Goal: Navigation & Orientation: Understand site structure

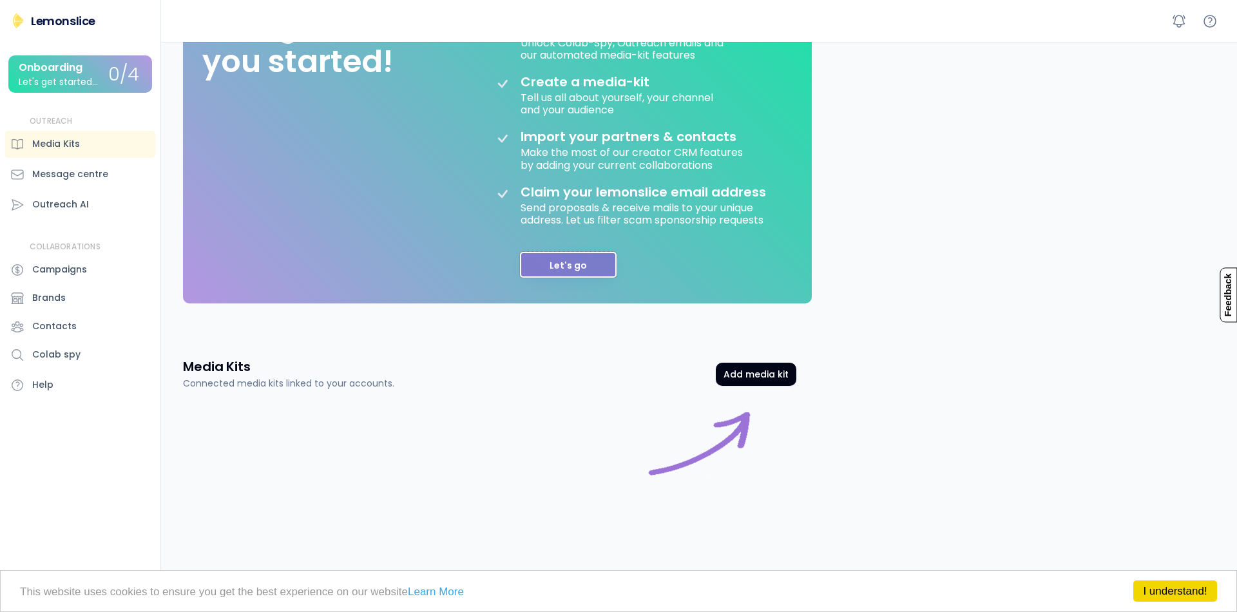
click at [584, 267] on button "Let's go" at bounding box center [568, 265] width 97 height 26
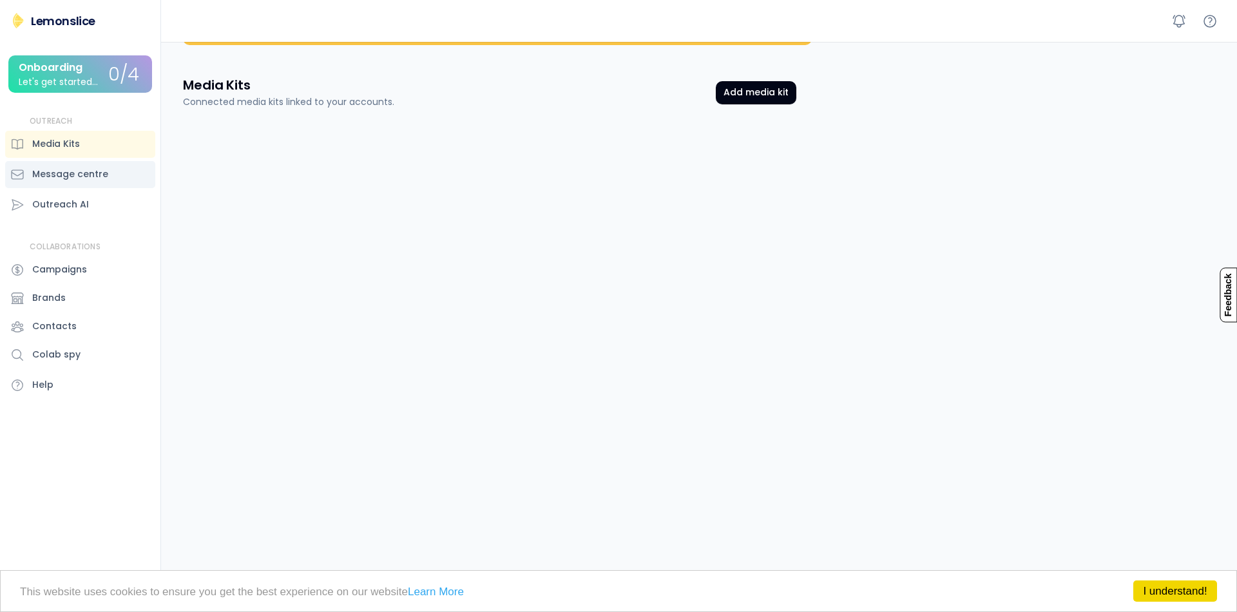
click at [142, 171] on div "Message centre" at bounding box center [80, 174] width 150 height 27
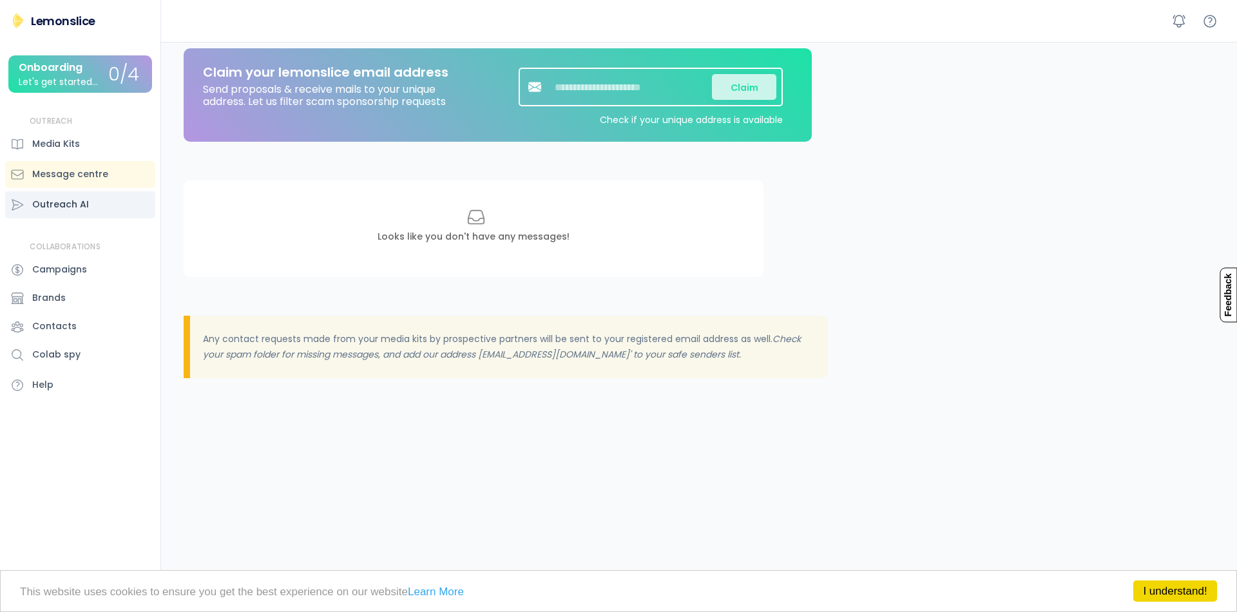
click at [122, 208] on div "Outreach AI" at bounding box center [80, 204] width 150 height 27
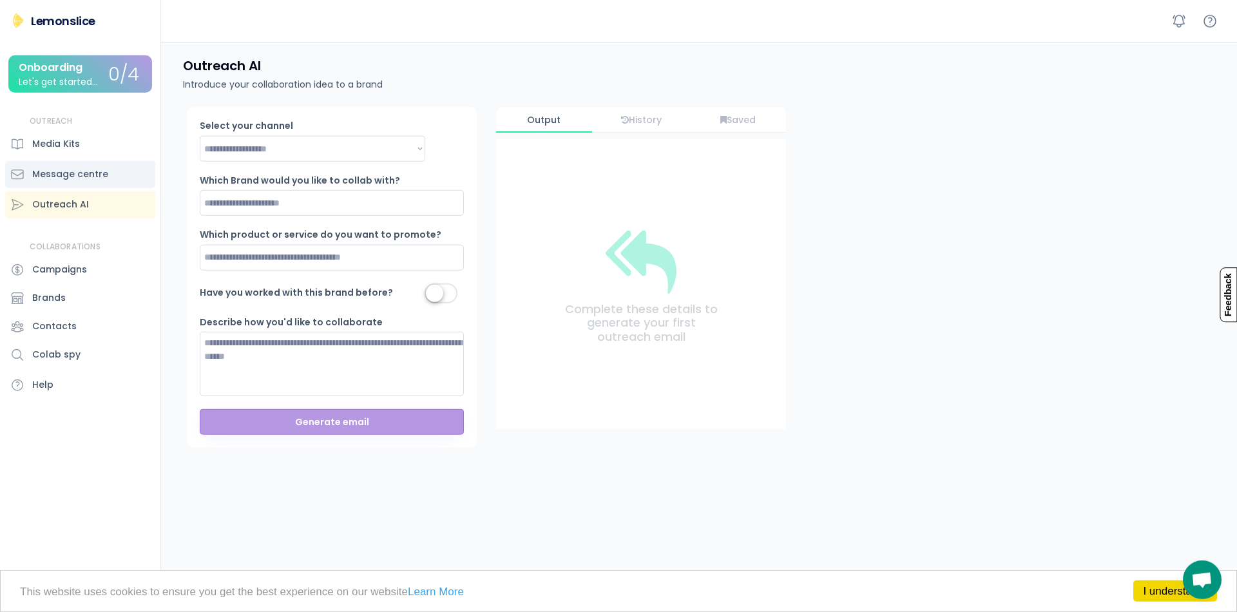
click at [103, 169] on div "Message centre" at bounding box center [70, 175] width 76 height 14
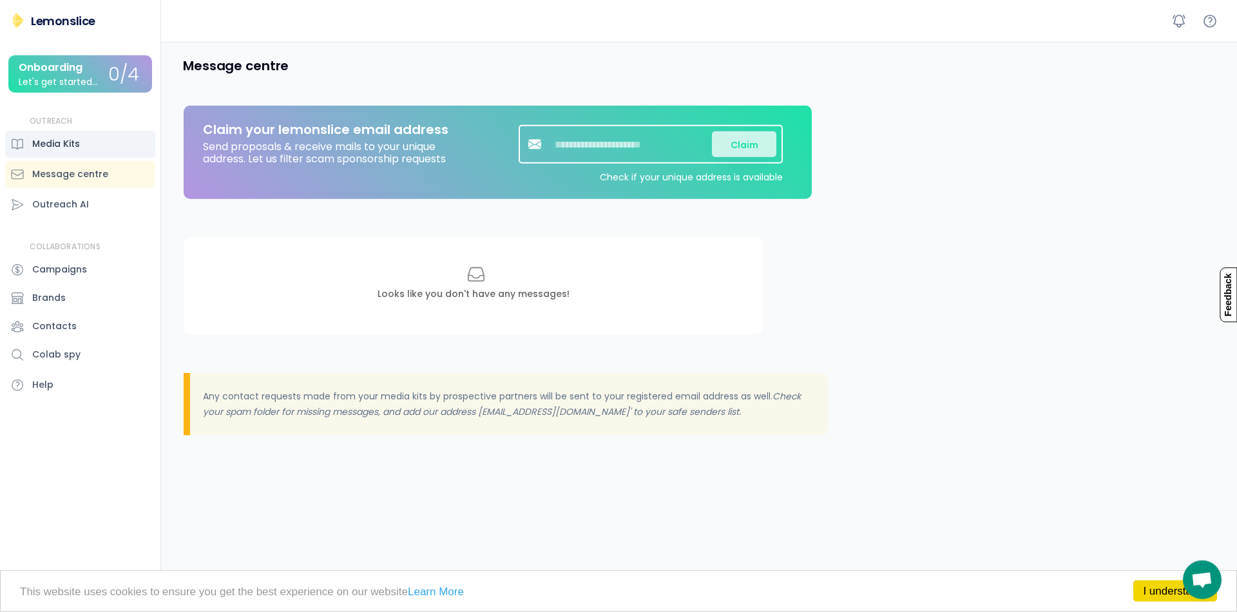
click at [100, 135] on div "Media Kits" at bounding box center [80, 144] width 150 height 27
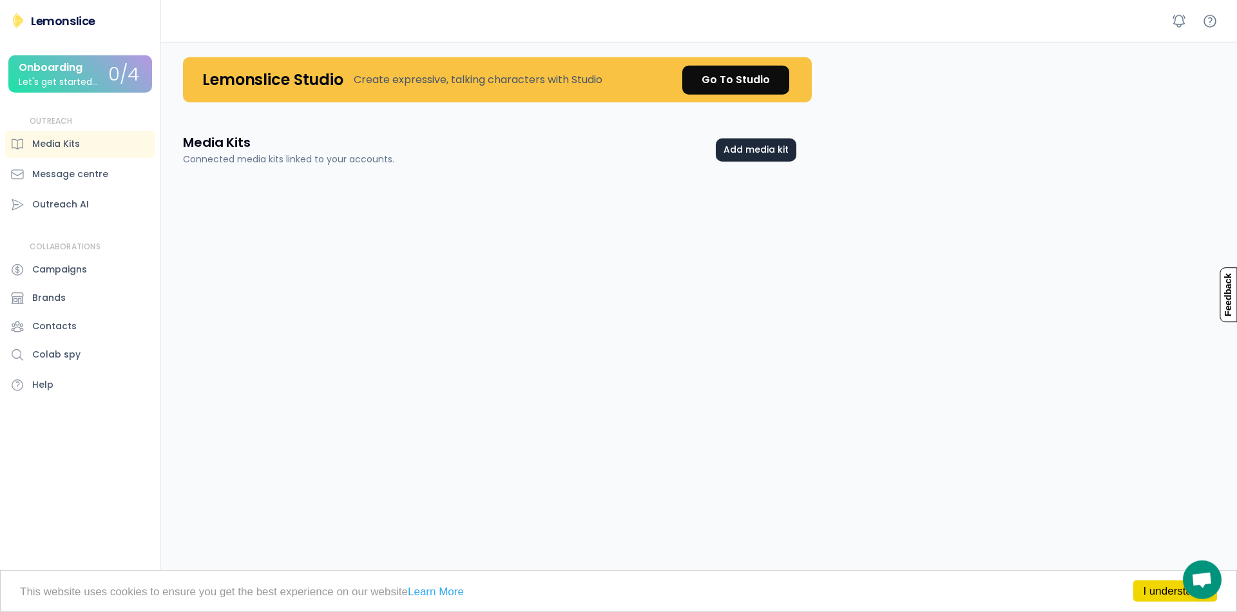
click at [735, 148] on button "Add media kit" at bounding box center [756, 150] width 81 height 23
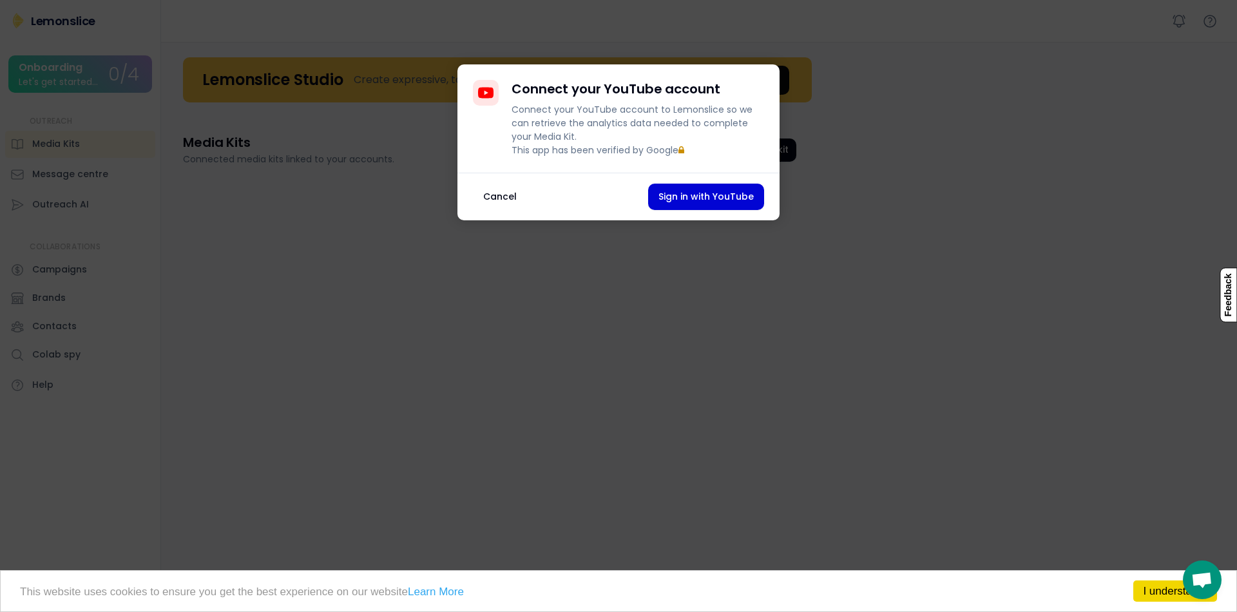
click at [742, 267] on div at bounding box center [618, 306] width 1237 height 612
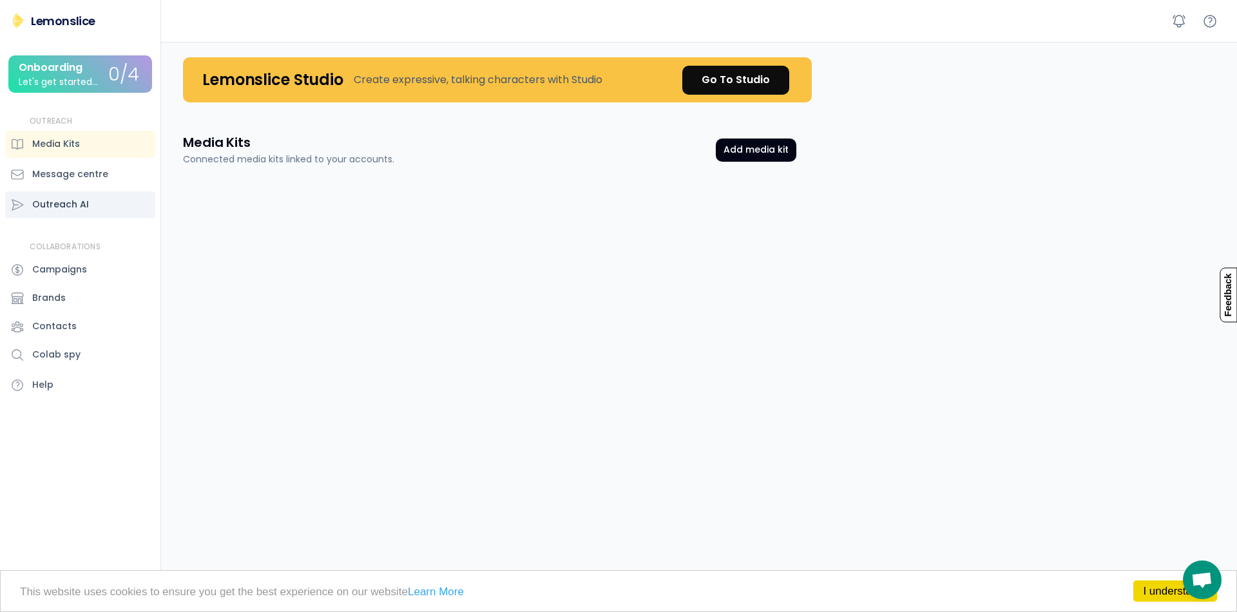
click at [80, 205] on div "Outreach AI" at bounding box center [60, 205] width 57 height 14
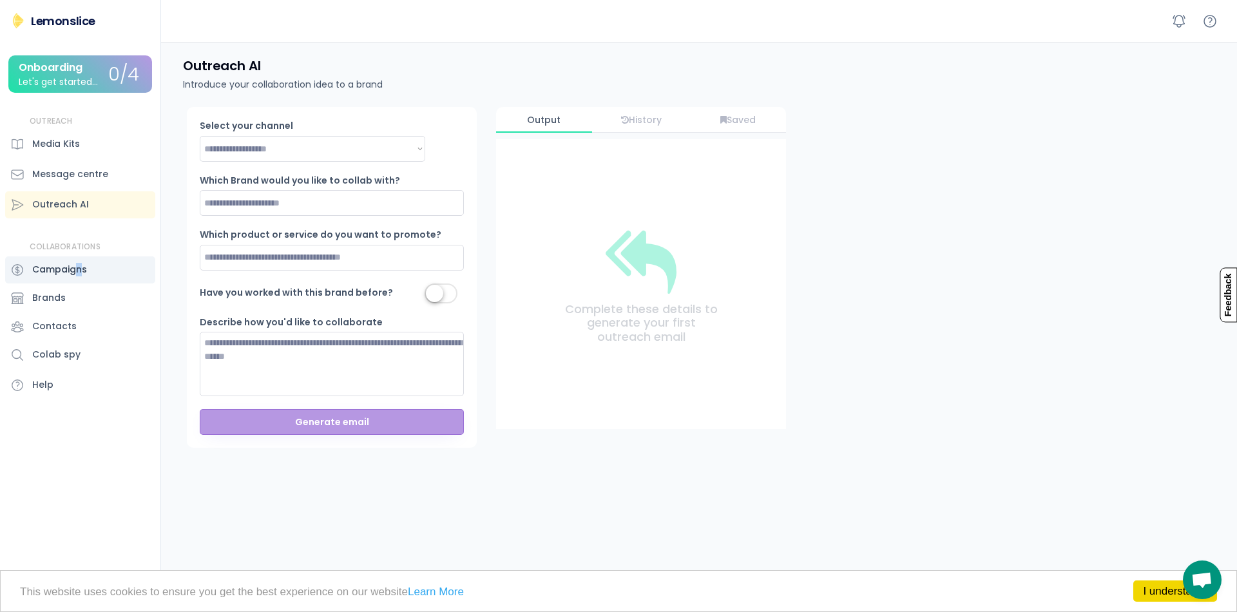
click at [79, 276] on div "Campaigns" at bounding box center [59, 270] width 55 height 14
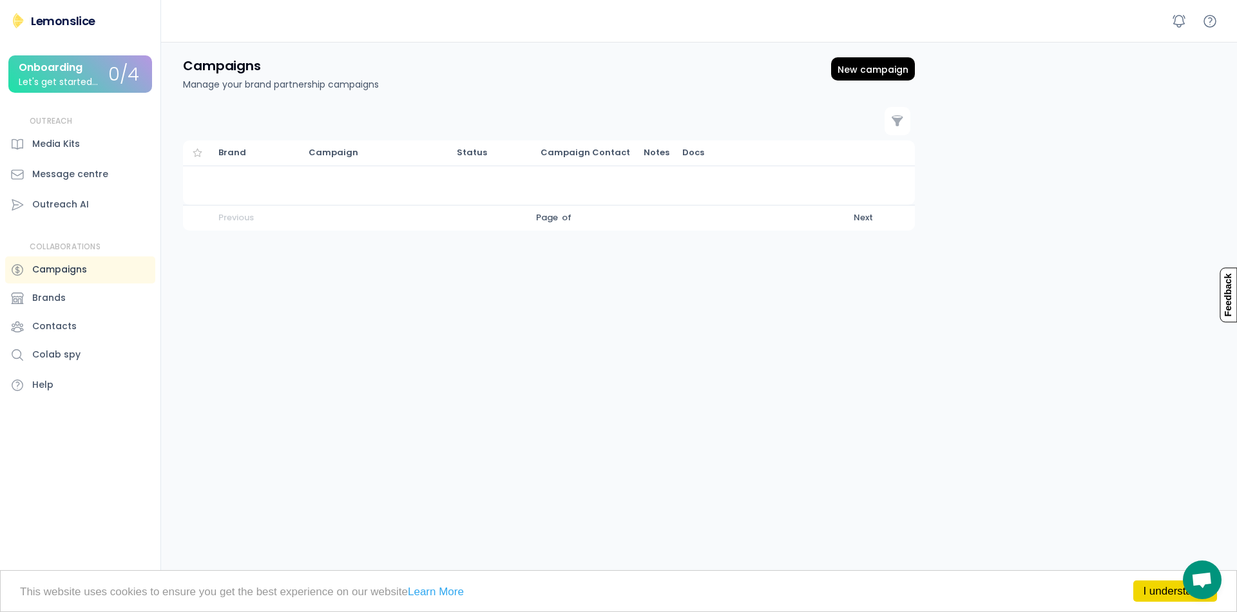
click at [70, 325] on div "Contacts" at bounding box center [54, 327] width 44 height 14
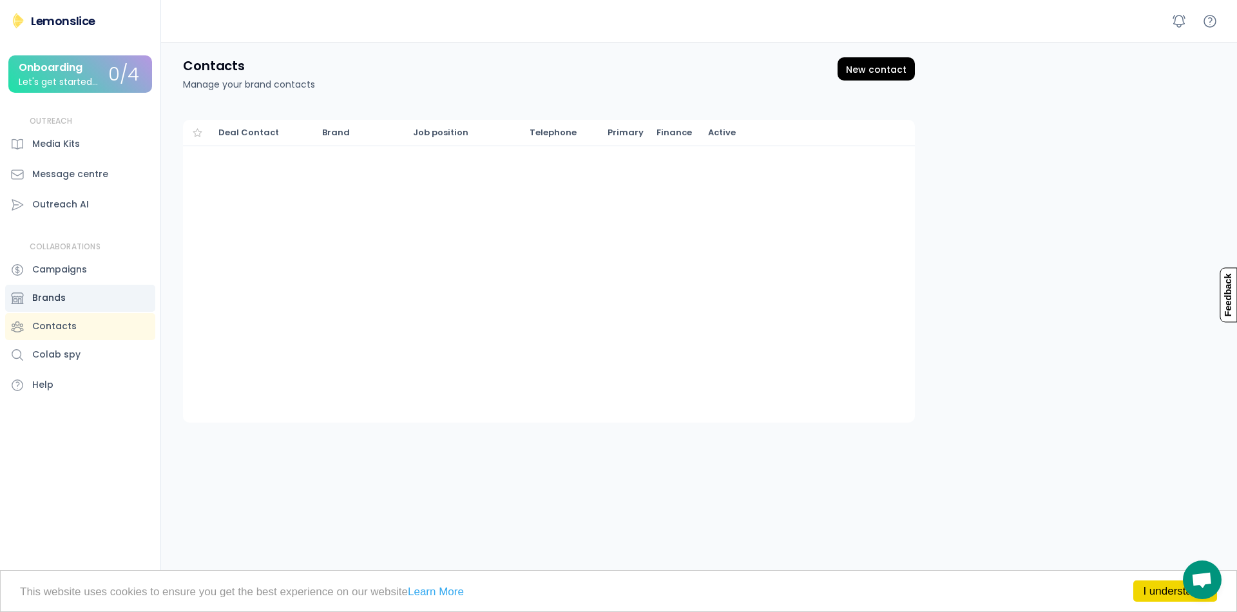
click at [73, 302] on div "Brands" at bounding box center [80, 298] width 150 height 27
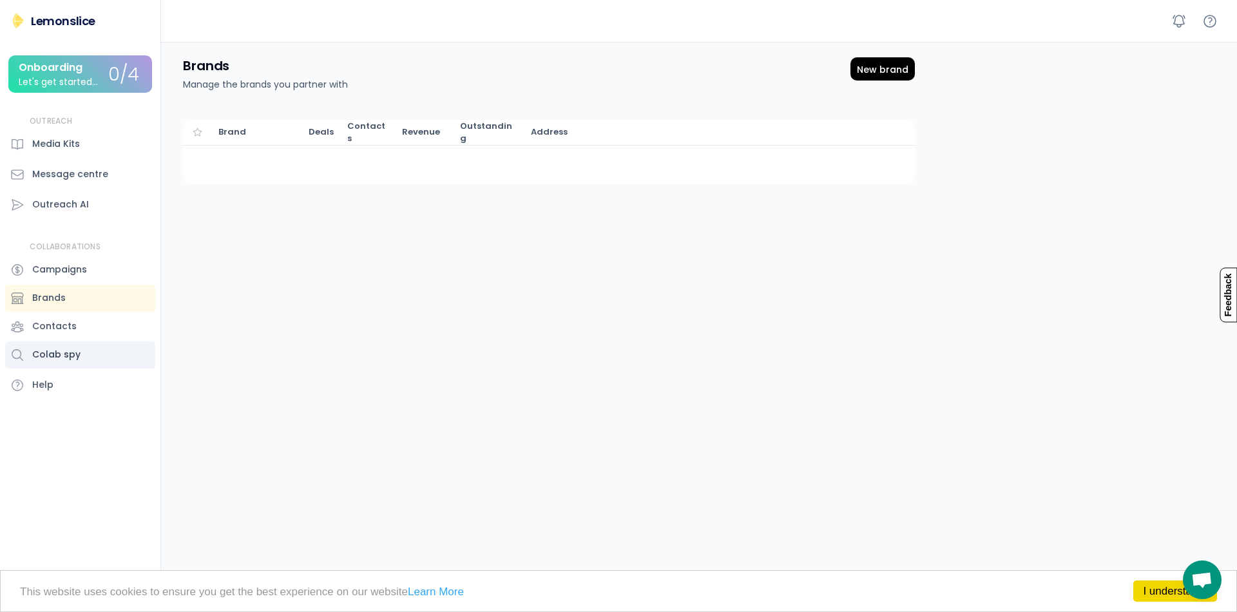
click at [104, 367] on div "Colab spy" at bounding box center [80, 355] width 150 height 27
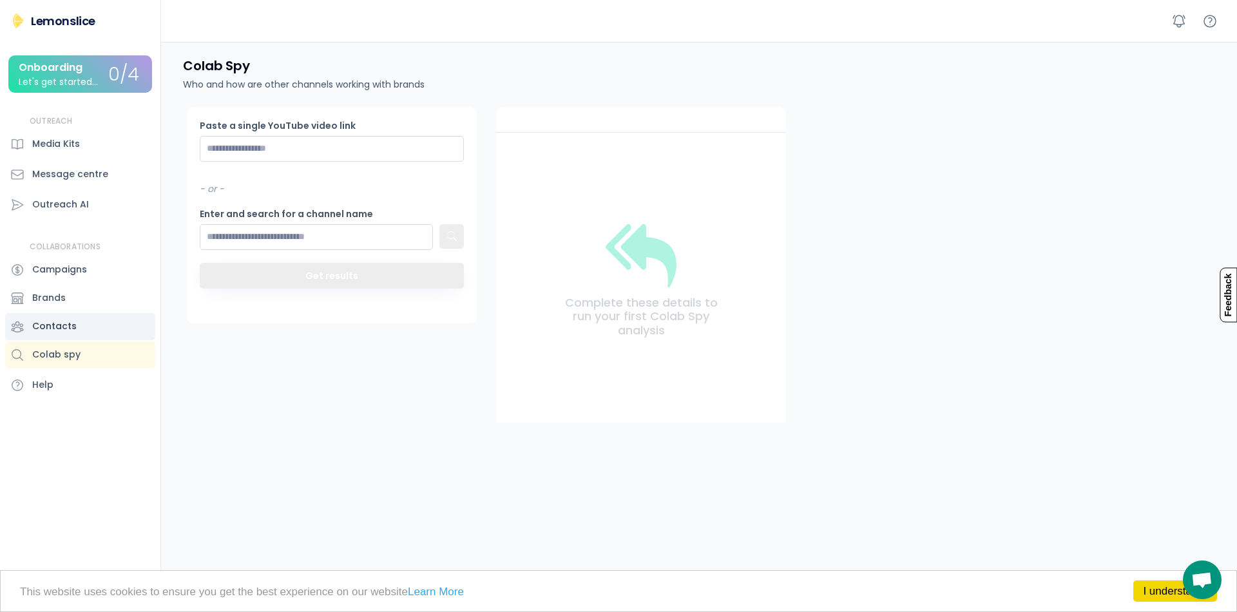
click at [94, 340] on div "Contacts" at bounding box center [80, 326] width 150 height 27
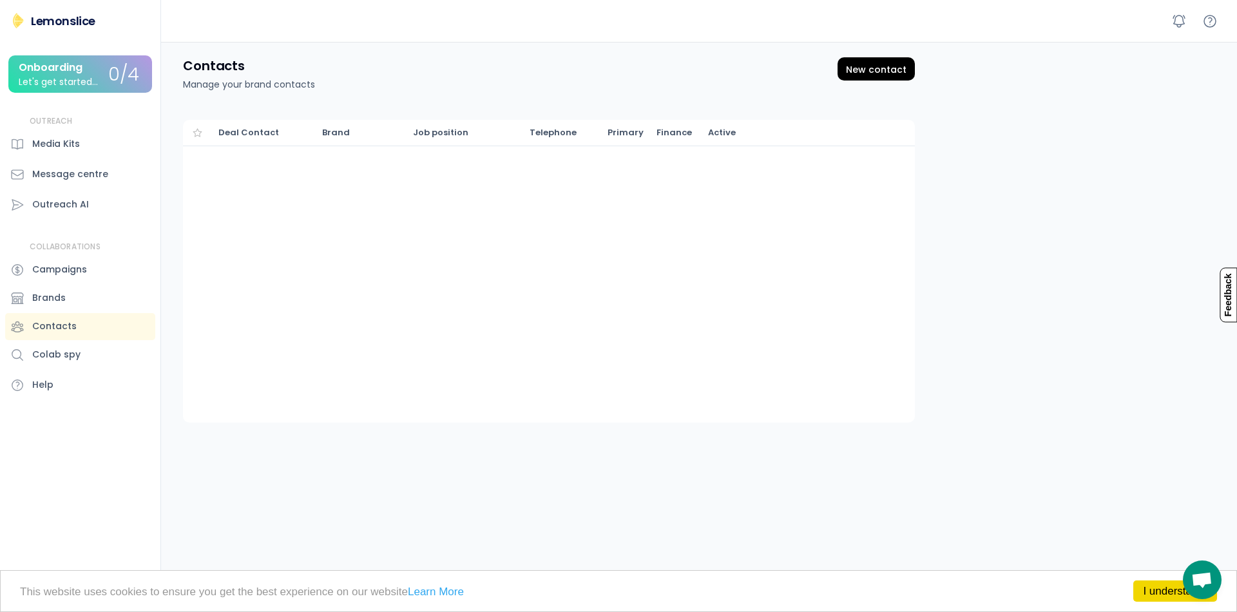
click at [38, 28] on div "Lemonslice" at bounding box center [63, 21] width 64 height 16
click at [19, 5] on div "cooligma una Lemonslice Onboarding Let's get started... 0/4 OUTREACH Media Kits…" at bounding box center [80, 306] width 161 height 612
click at [15, 17] on img at bounding box center [17, 20] width 15 height 15
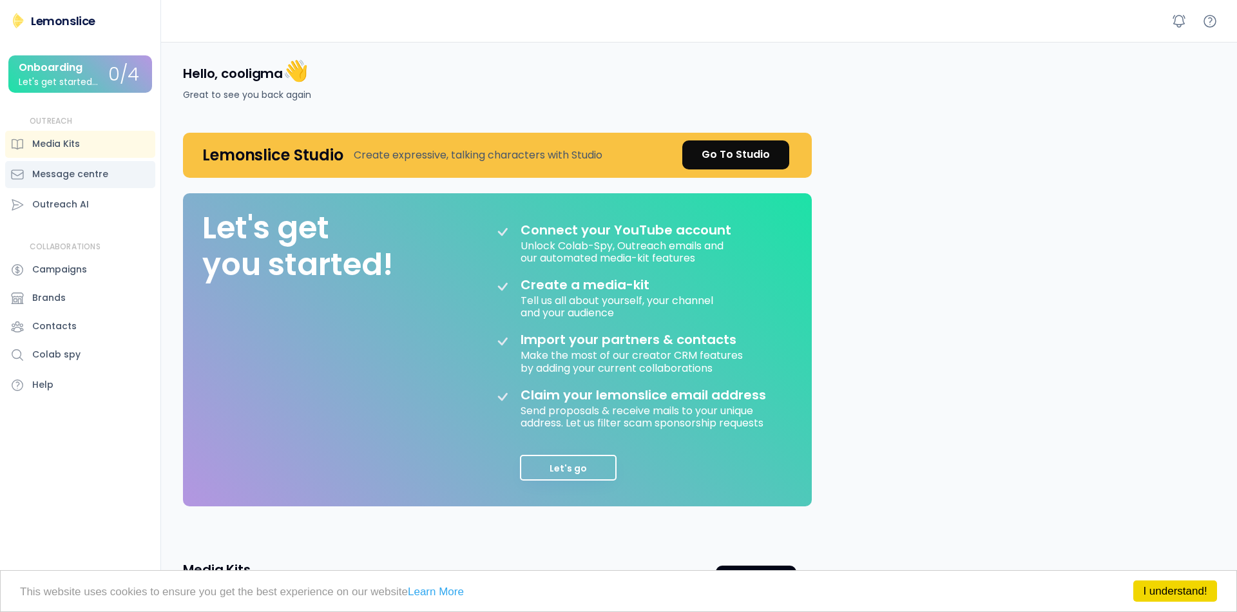
click at [72, 188] on div "Message centre" at bounding box center [80, 174] width 150 height 27
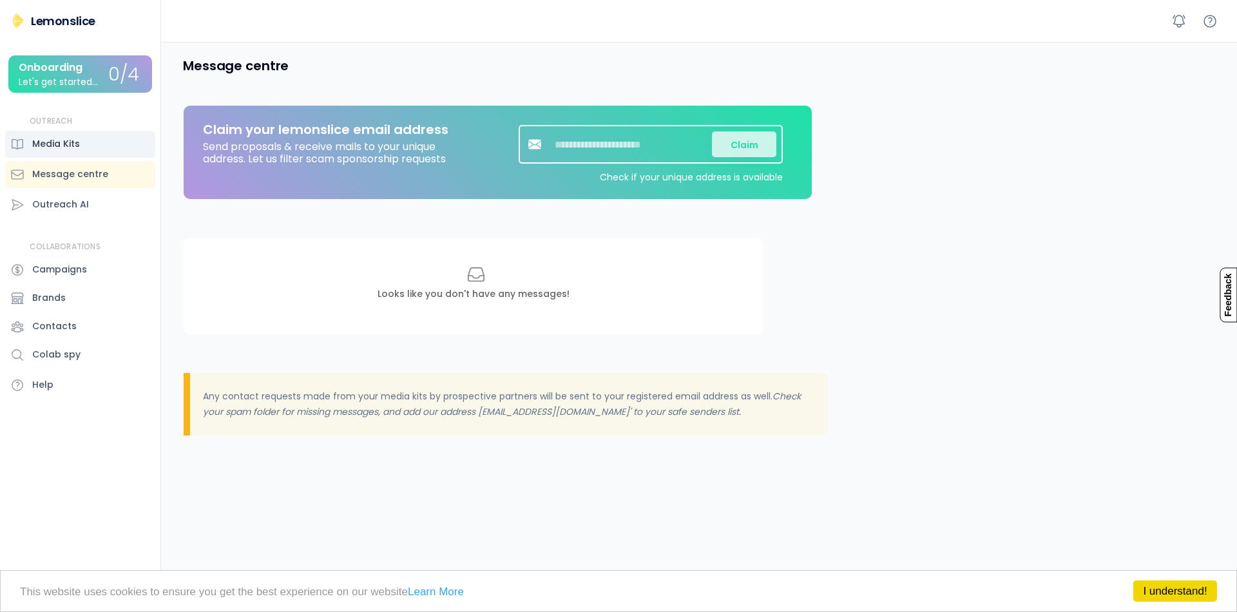
click at [79, 147] on div "Media Kits" at bounding box center [56, 144] width 48 height 14
